Goal: Check status: Check status

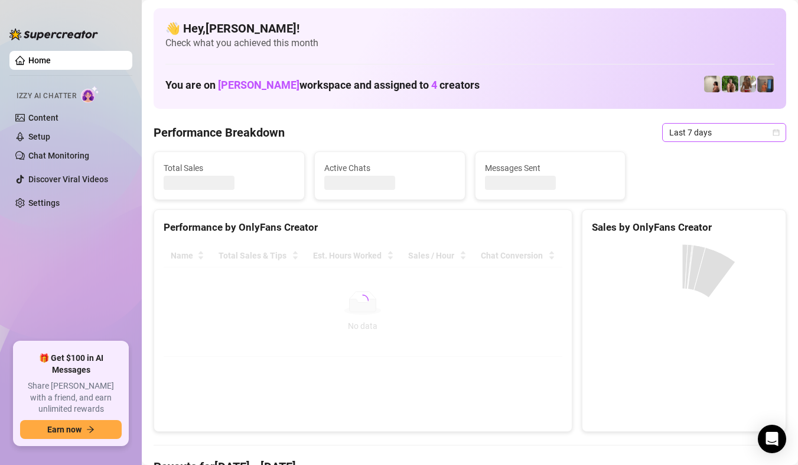
click at [758, 132] on span "Last 7 days" at bounding box center [725, 133] width 110 height 18
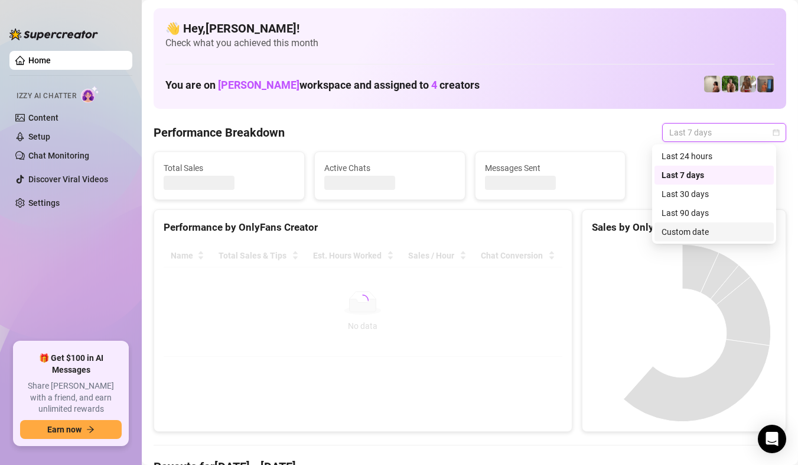
click at [699, 226] on div "Custom date" at bounding box center [714, 231] width 105 height 13
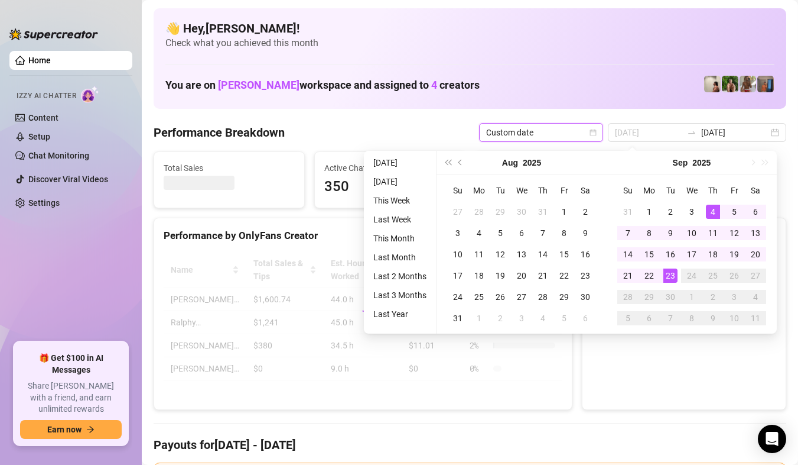
click at [673, 274] on div "23" at bounding box center [671, 275] width 14 height 14
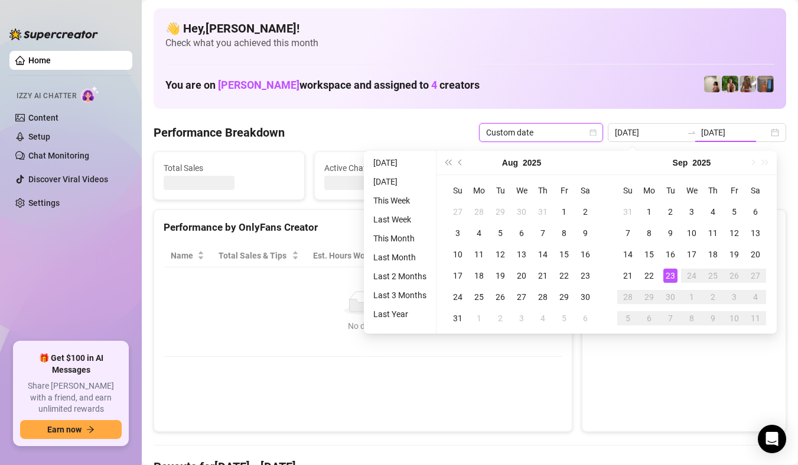
type input "[DATE]"
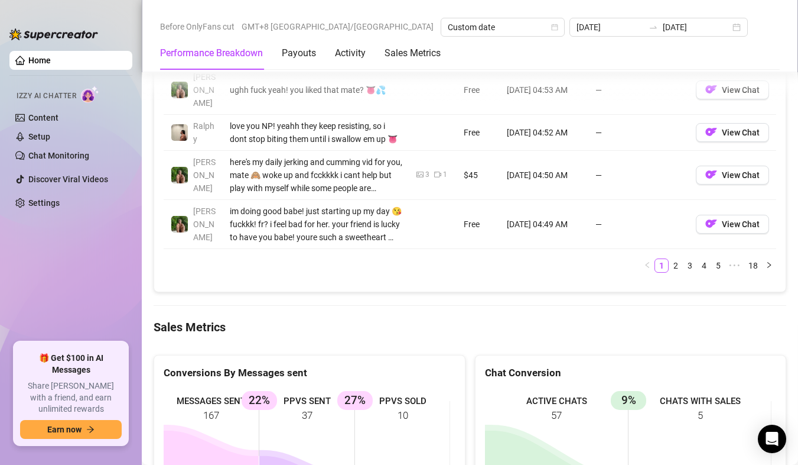
scroll to position [1655, 0]
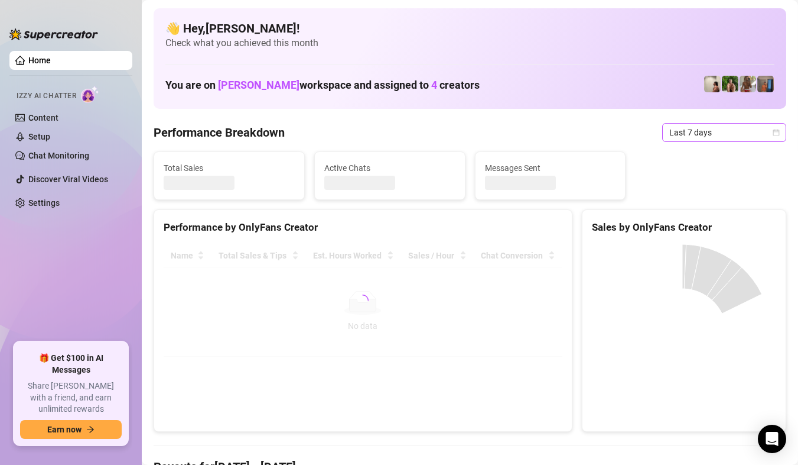
click at [769, 139] on div "Last 7 days" at bounding box center [725, 132] width 124 height 19
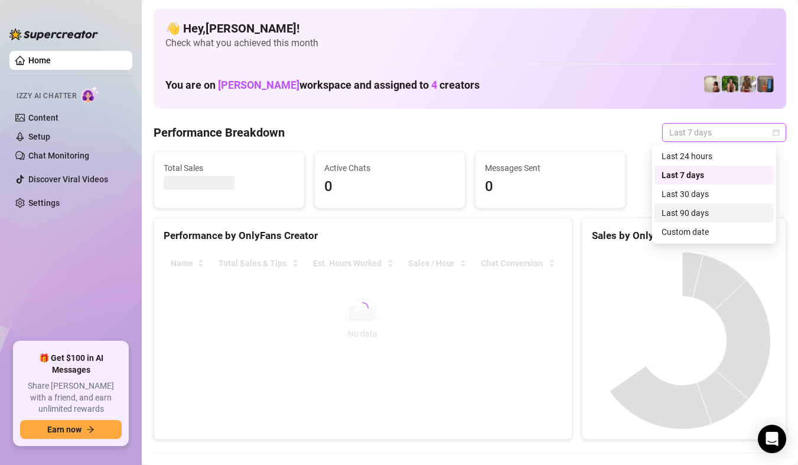
click at [712, 232] on div "Custom date" at bounding box center [714, 231] width 105 height 13
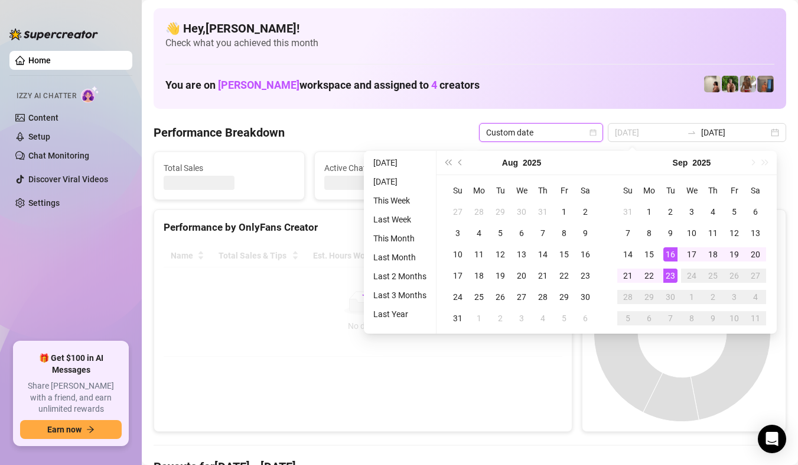
click at [667, 273] on div "23" at bounding box center [671, 275] width 14 height 14
type input "2025-09-16"
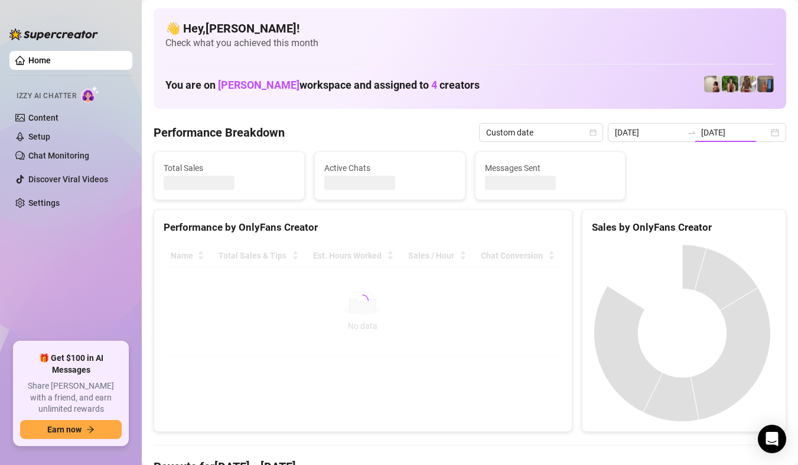
type input "[DATE]"
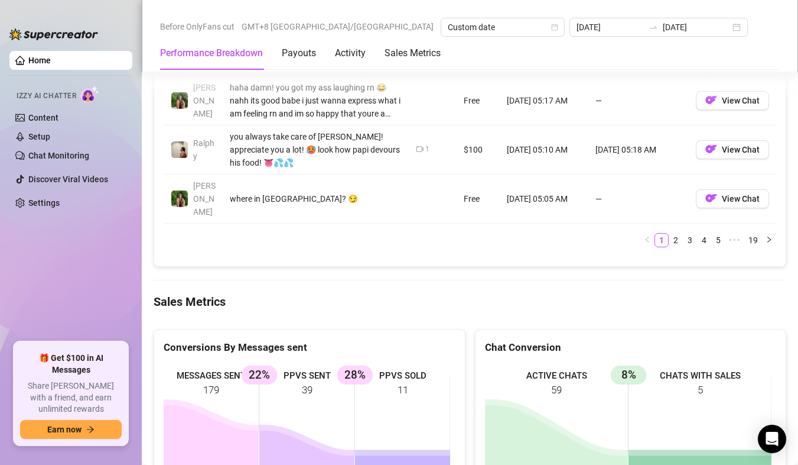
scroll to position [1596, 0]
